Goal: Transaction & Acquisition: Purchase product/service

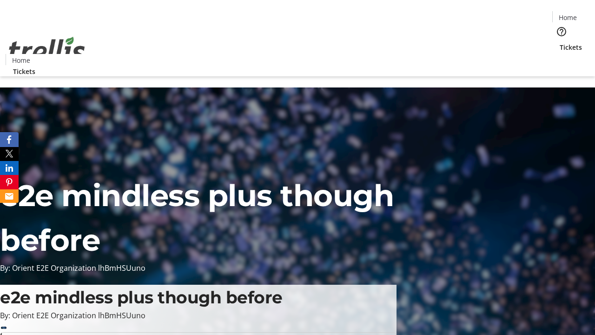
click at [559, 42] on span "Tickets" at bounding box center [570, 47] width 22 height 10
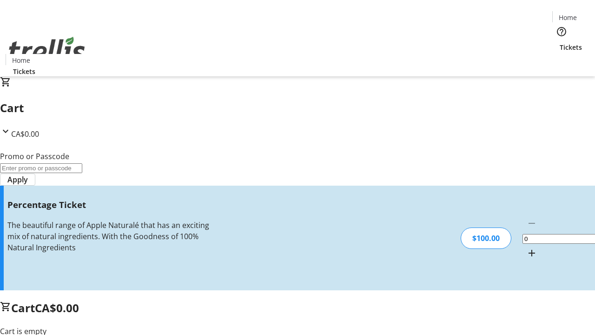
click at [526, 247] on mat-icon "Increment by one" at bounding box center [531, 252] width 11 height 11
type input "1"
type input "BAR"
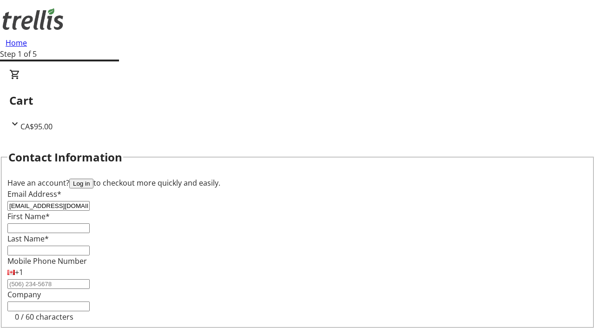
type input "[EMAIL_ADDRESS][DOMAIN_NAME]"
type input "Easton"
type input "[PERSON_NAME]"
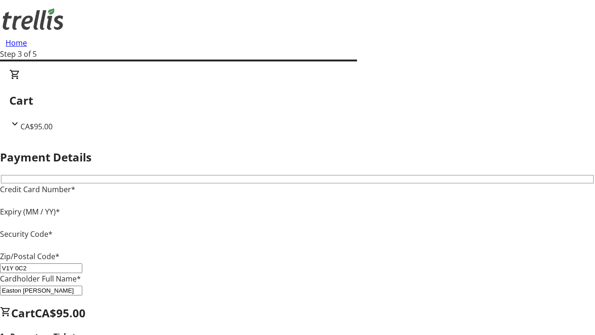
type input "V1Y 0C2"
